Goal: Task Accomplishment & Management: Complete application form

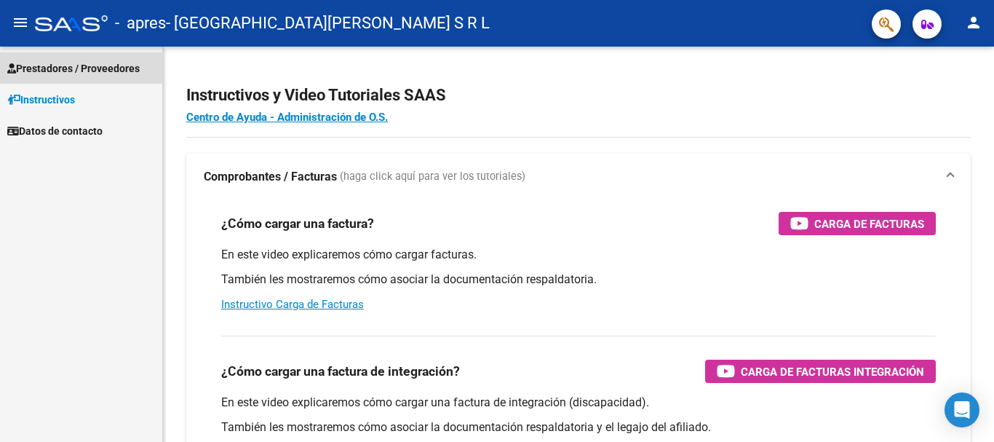
click at [86, 71] on span "Prestadores / Proveedores" at bounding box center [73, 68] width 132 height 16
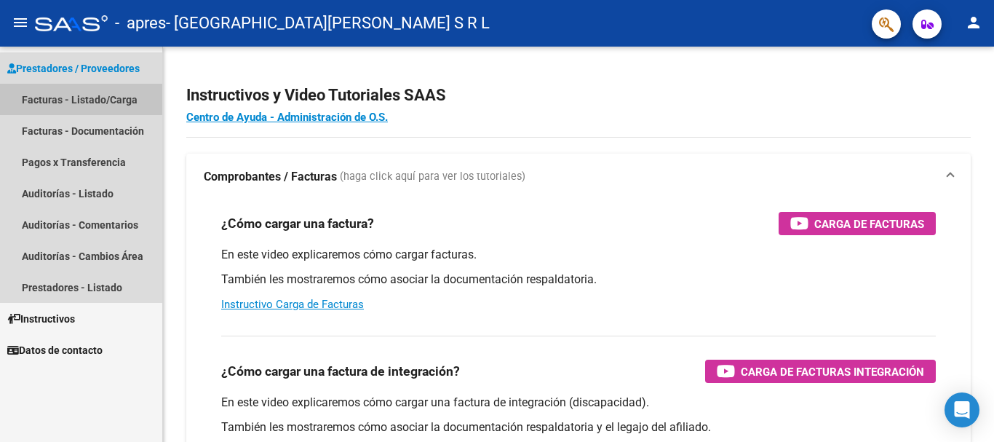
click at [71, 98] on link "Facturas - Listado/Carga" at bounding box center [81, 99] width 162 height 31
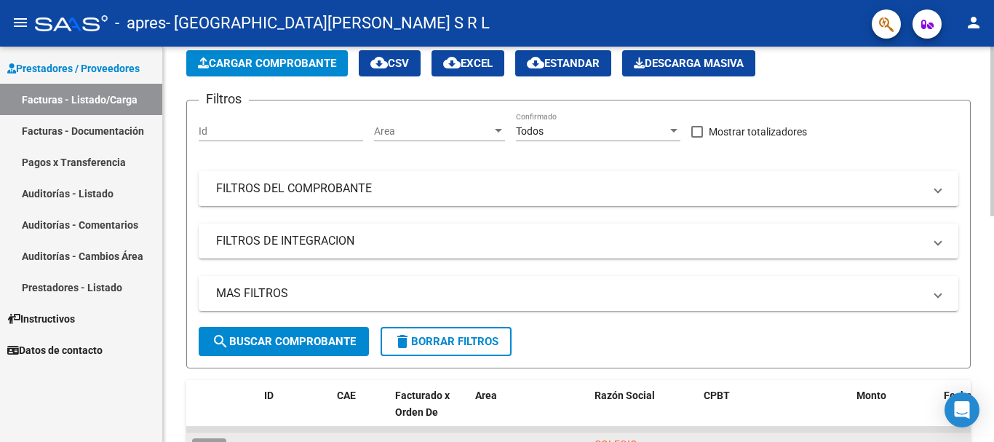
scroll to position [218, 0]
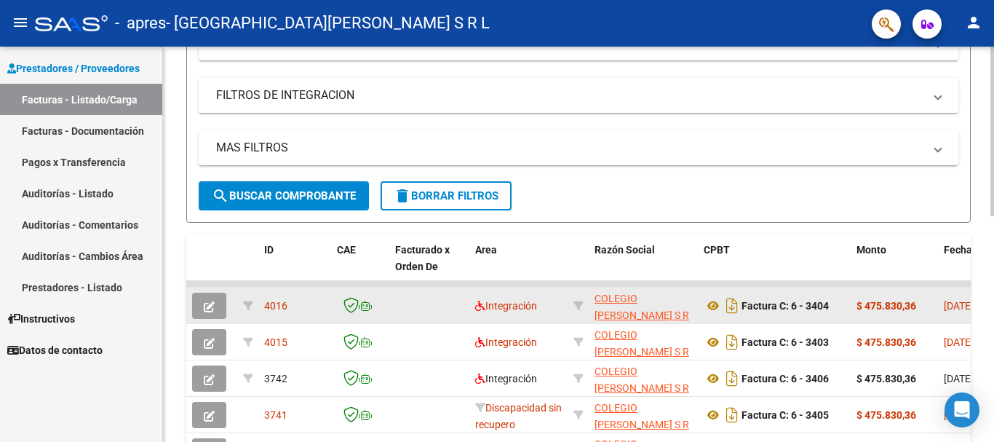
click at [213, 303] on icon "button" at bounding box center [209, 306] width 11 height 11
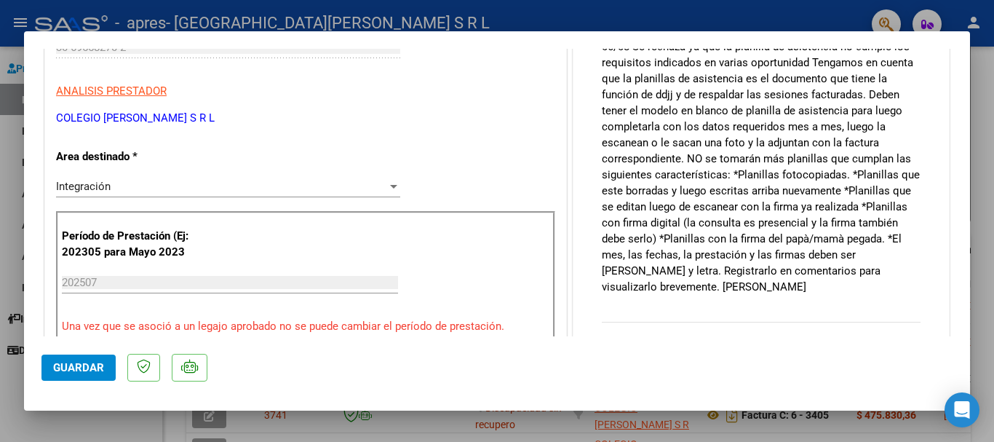
type input "$ 0,00"
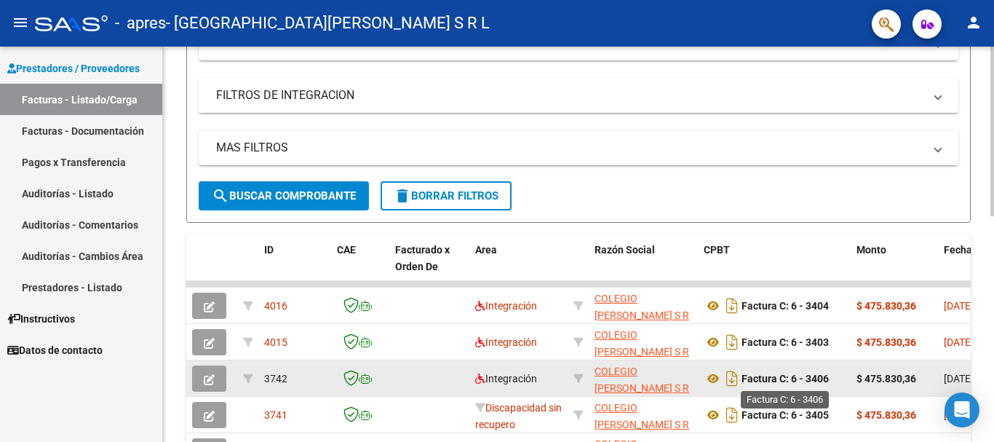
scroll to position [291, 0]
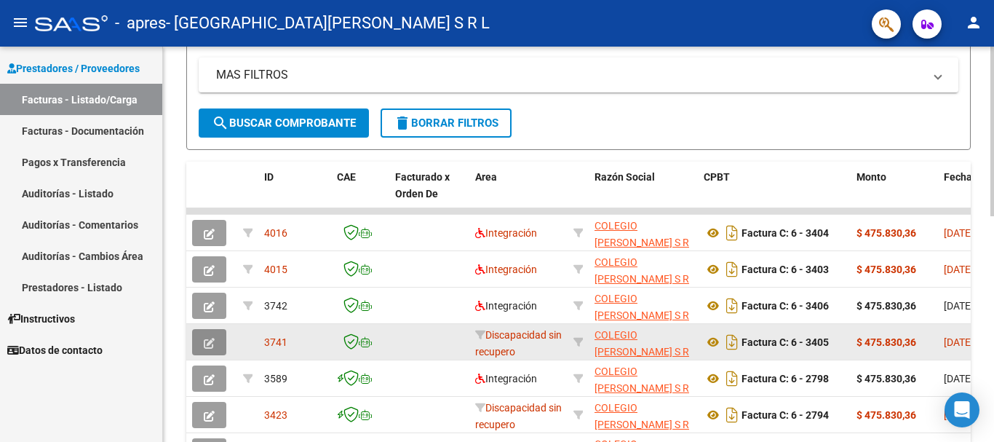
click at [222, 346] on button "button" at bounding box center [209, 342] width 34 height 26
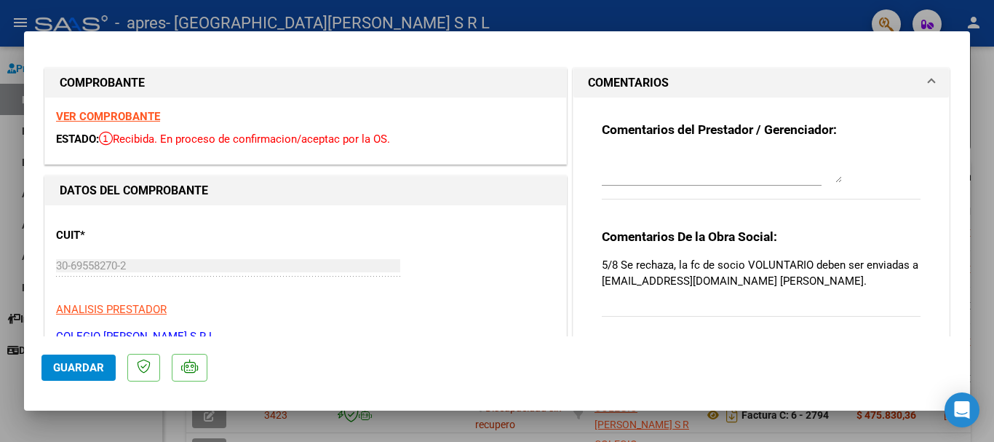
type input "$ 0,00"
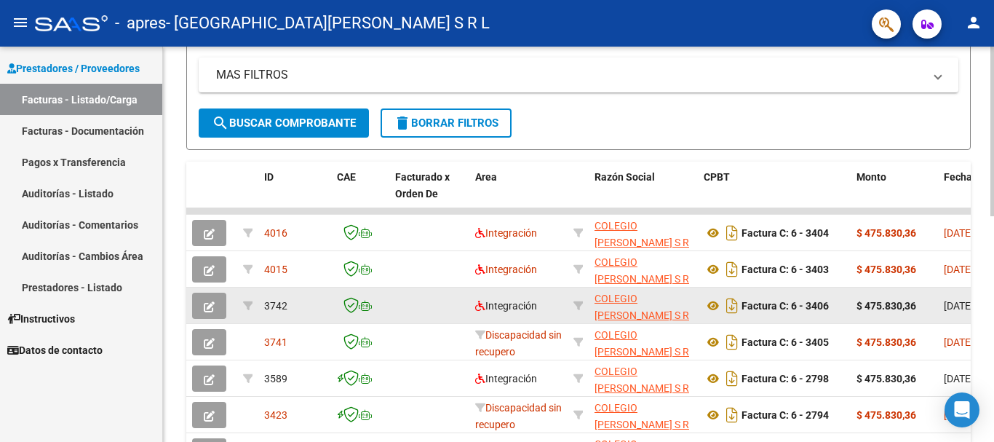
click at [200, 305] on button "button" at bounding box center [209, 306] width 34 height 26
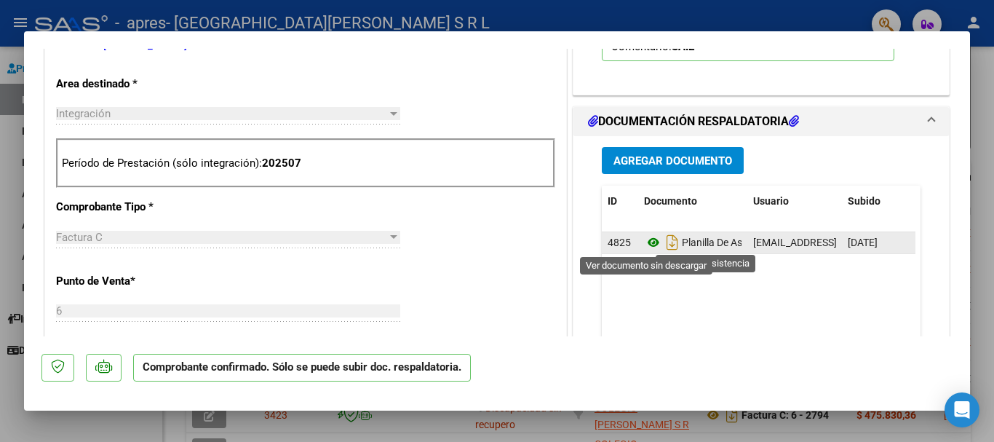
click at [648, 245] on icon at bounding box center [653, 242] width 19 height 17
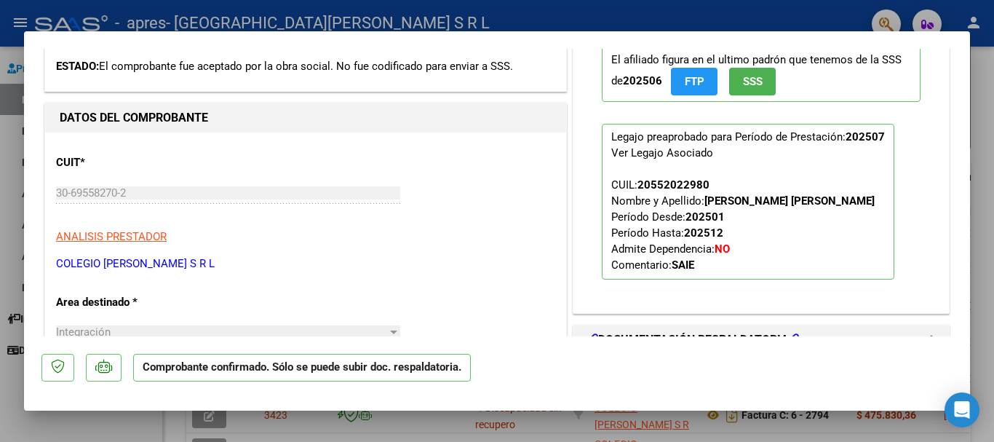
scroll to position [0, 0]
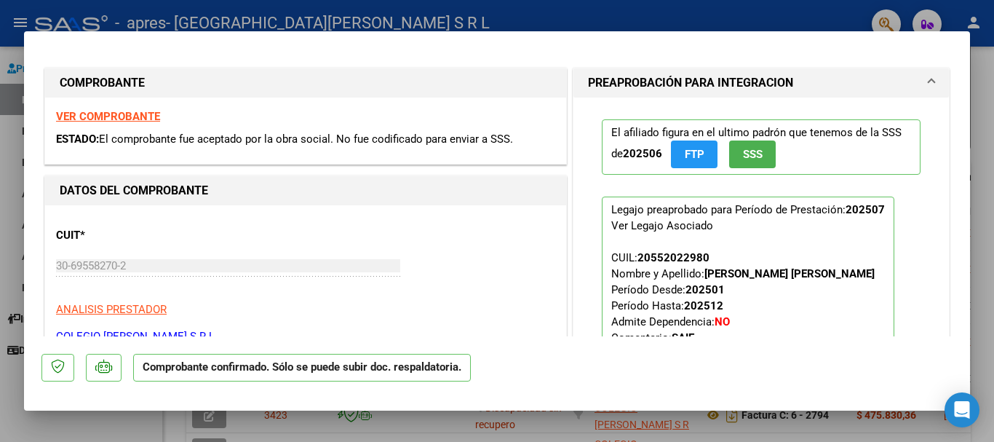
type input "$ 0,00"
